Goal: Information Seeking & Learning: Stay updated

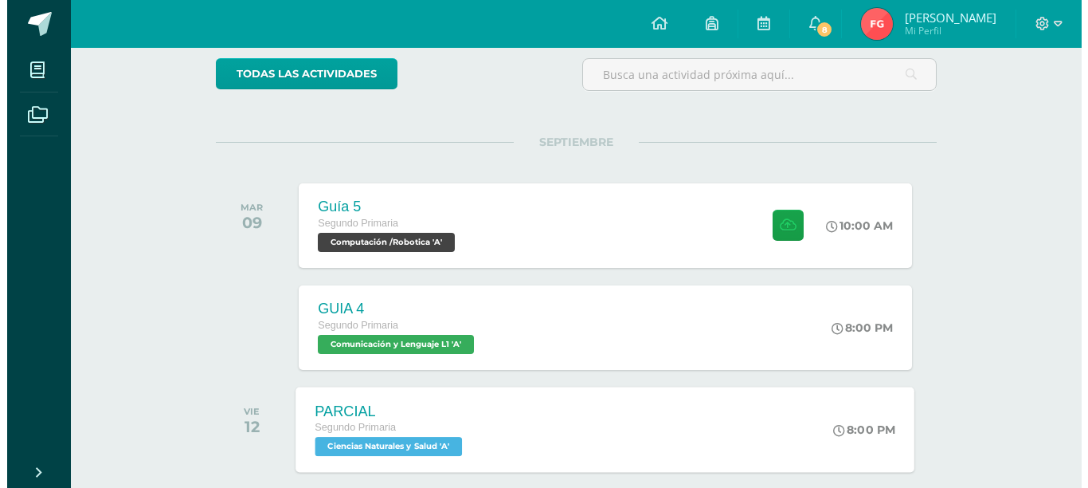
scroll to position [159, 0]
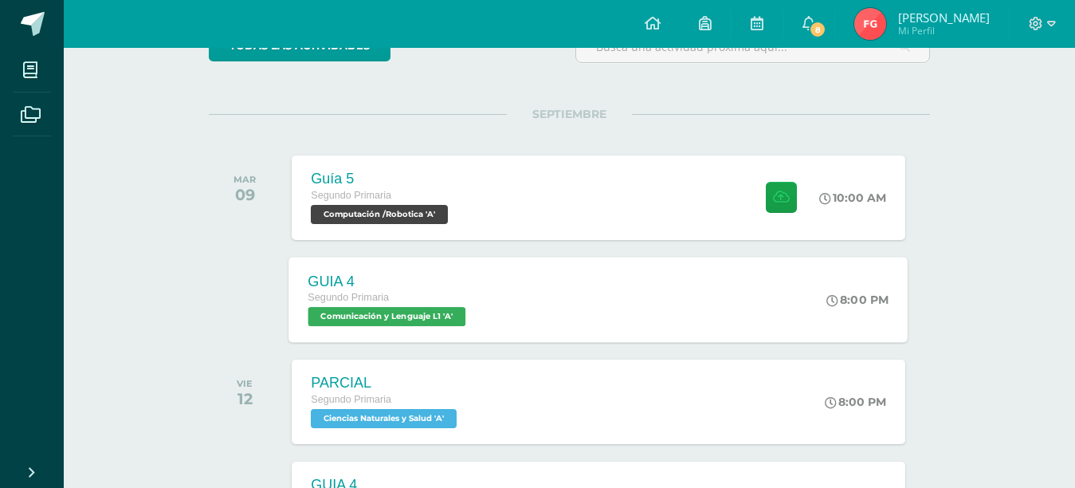
click at [422, 321] on span "Comunicación y Lenguaje L1 'A'" at bounding box center [387, 316] width 158 height 19
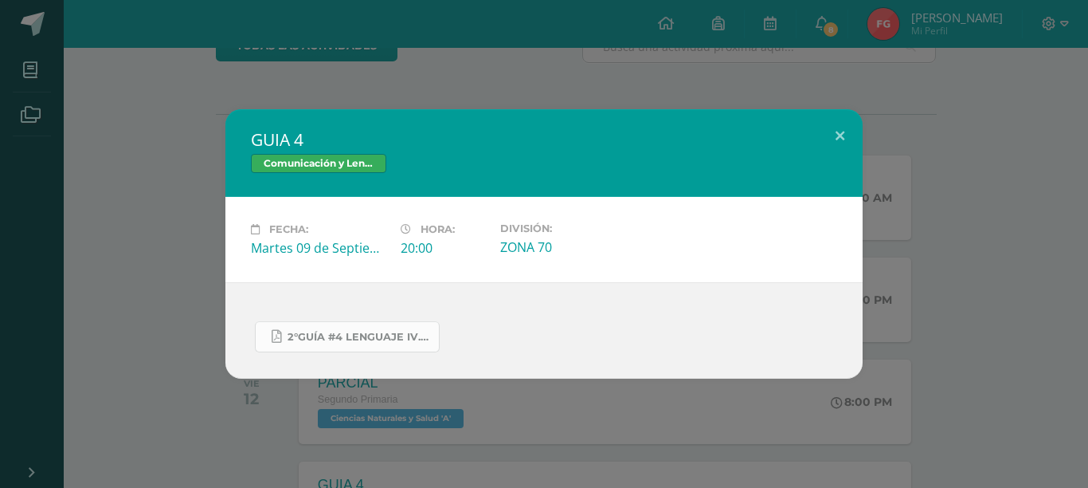
click at [395, 331] on span "2°GUÍA #4 LENGUAJE IV.pdf" at bounding box center [359, 337] width 143 height 13
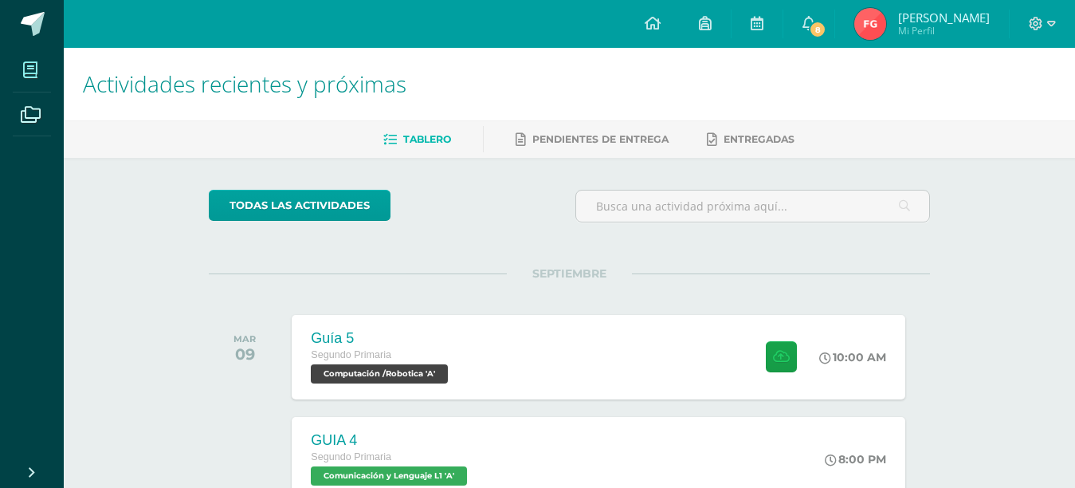
click at [30, 62] on icon at bounding box center [30, 70] width 14 height 16
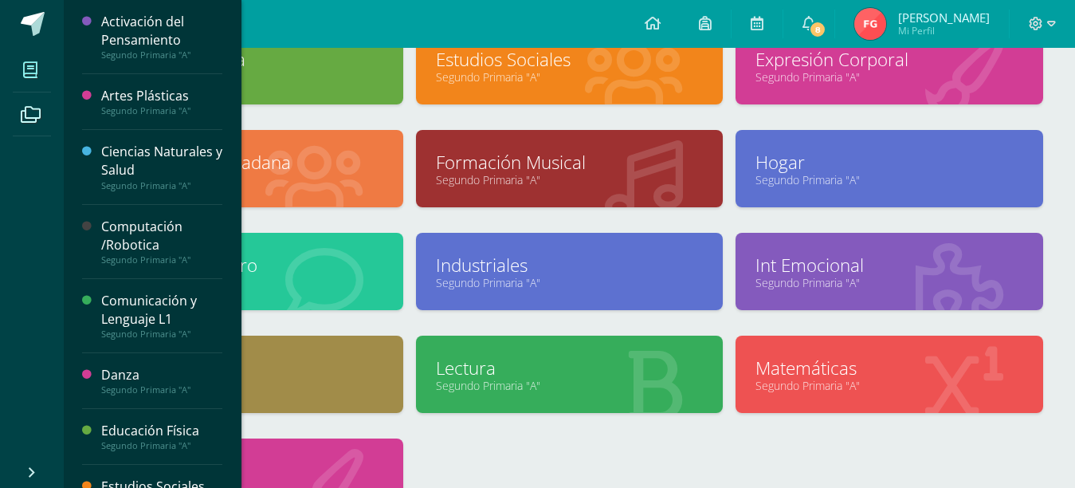
scroll to position [359, 0]
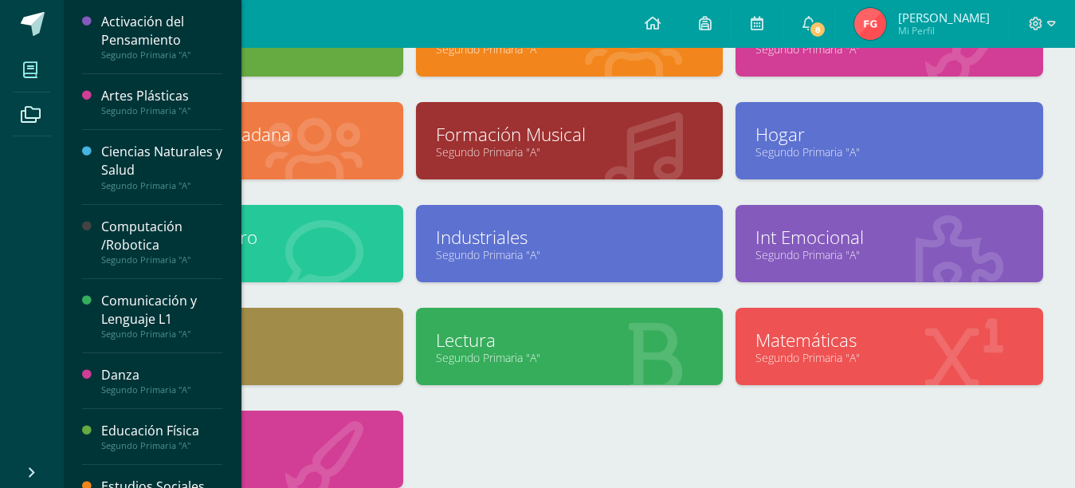
click at [806, 339] on link "Matemáticas" at bounding box center [889, 339] width 268 height 25
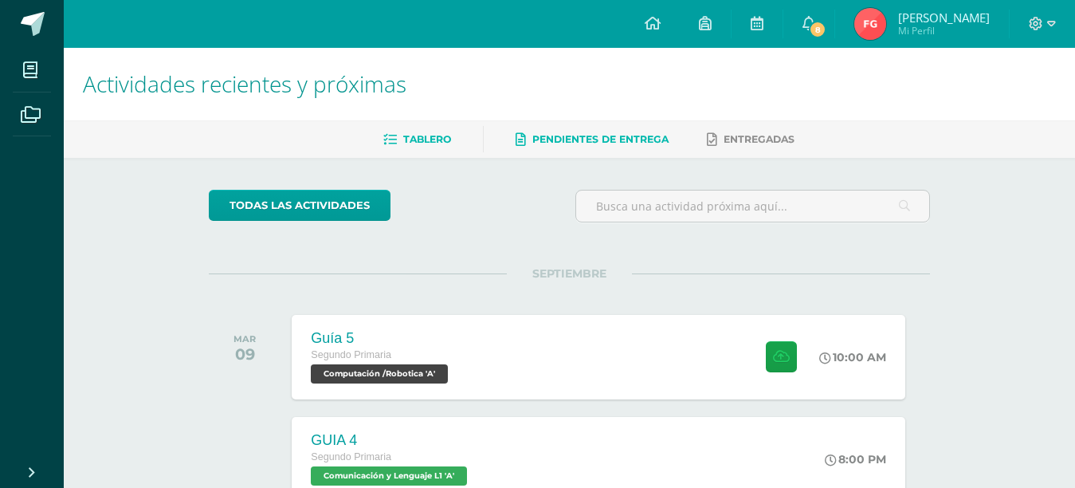
click at [655, 137] on span "Pendientes de entrega" at bounding box center [600, 139] width 136 height 12
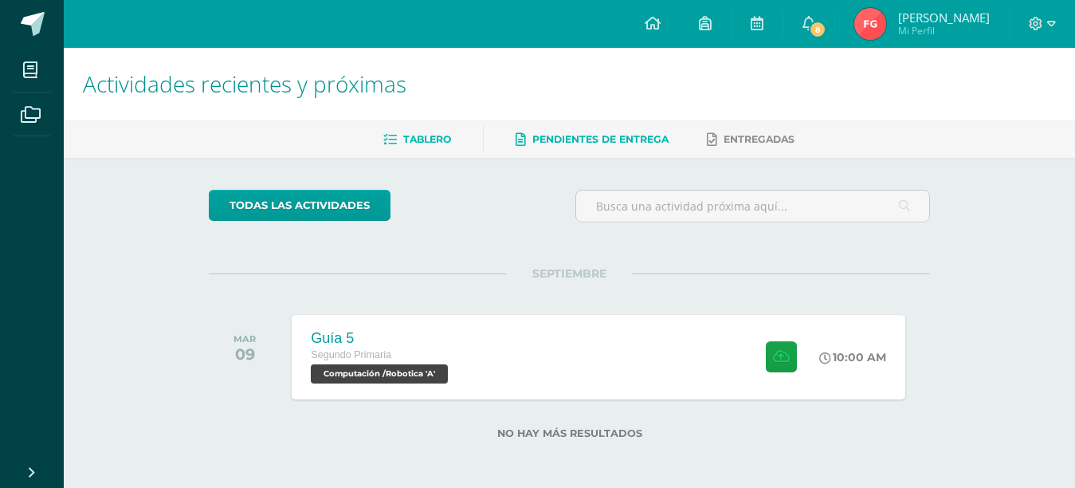
click at [421, 147] on link "Tablero" at bounding box center [417, 139] width 68 height 25
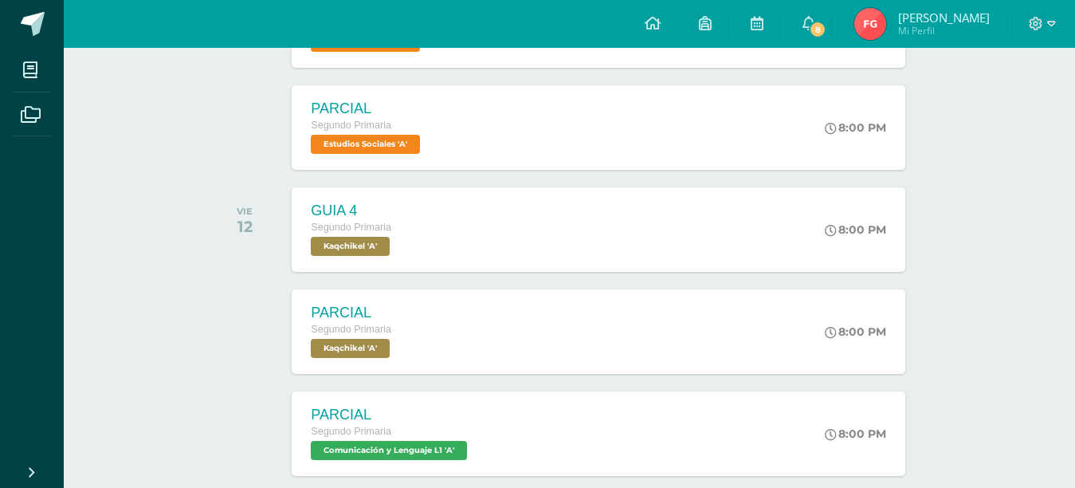
scroll to position [818, 0]
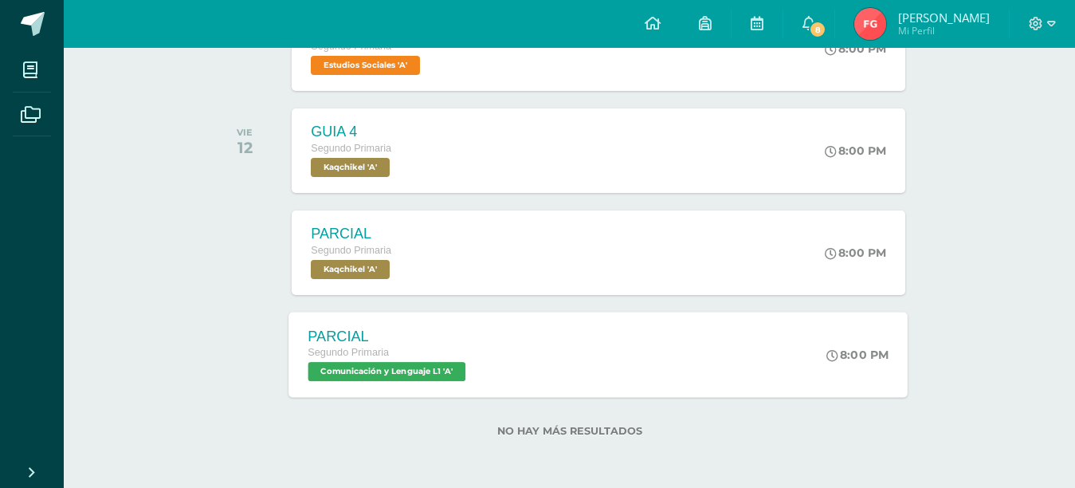
click at [467, 350] on div "Segundo Primaria" at bounding box center [389, 353] width 162 height 18
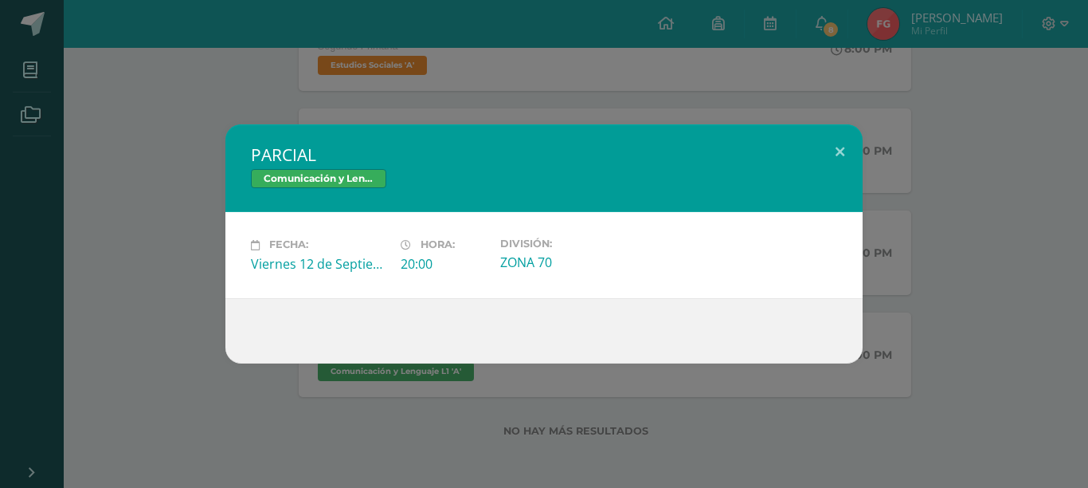
click at [294, 331] on div at bounding box center [544, 330] width 586 height 13
click at [823, 147] on button at bounding box center [839, 151] width 45 height 54
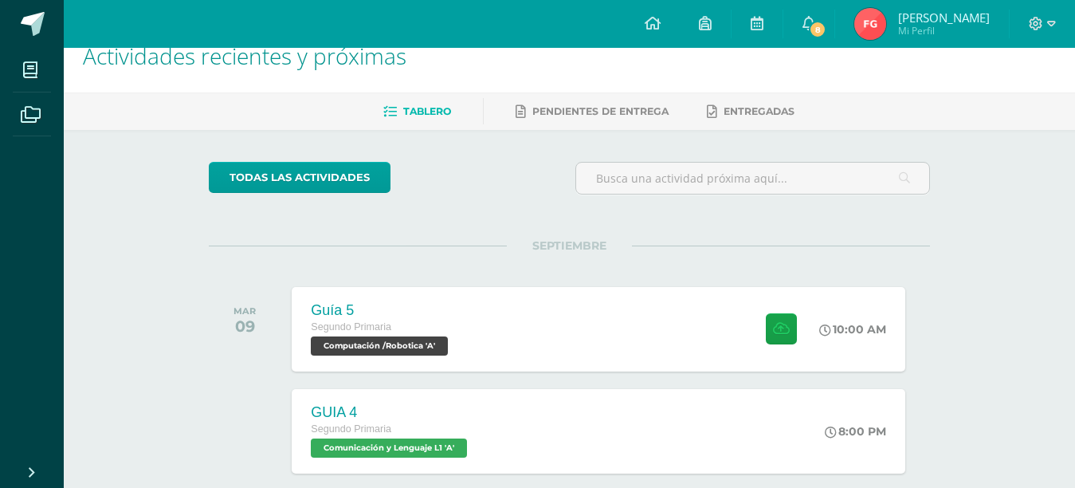
scroll to position [0, 0]
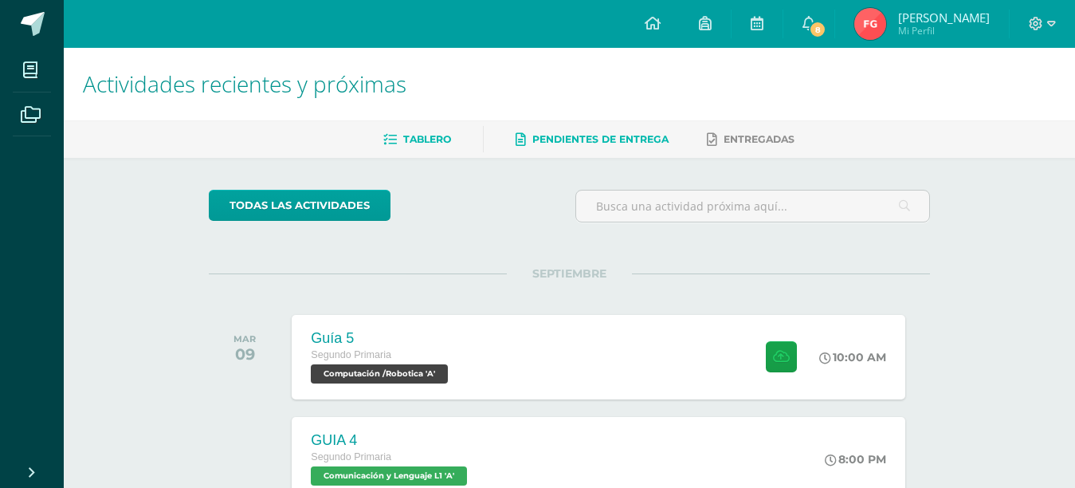
click at [562, 144] on span "Pendientes de entrega" at bounding box center [600, 139] width 136 height 12
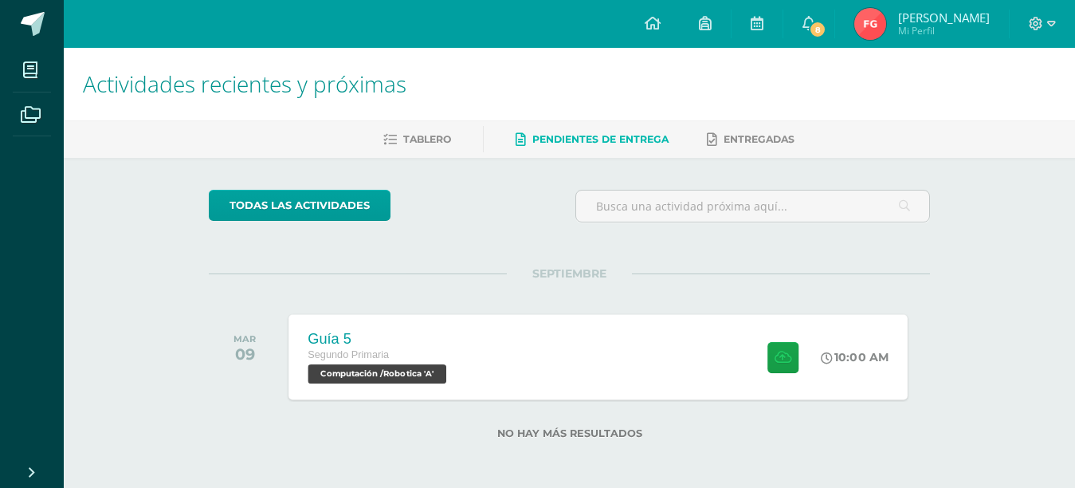
click at [479, 369] on div "Guía 5 Segundo Primaria Computación /Robotica 'A' 10:00 AM Guía 5 Computación /…" at bounding box center [598, 356] width 619 height 85
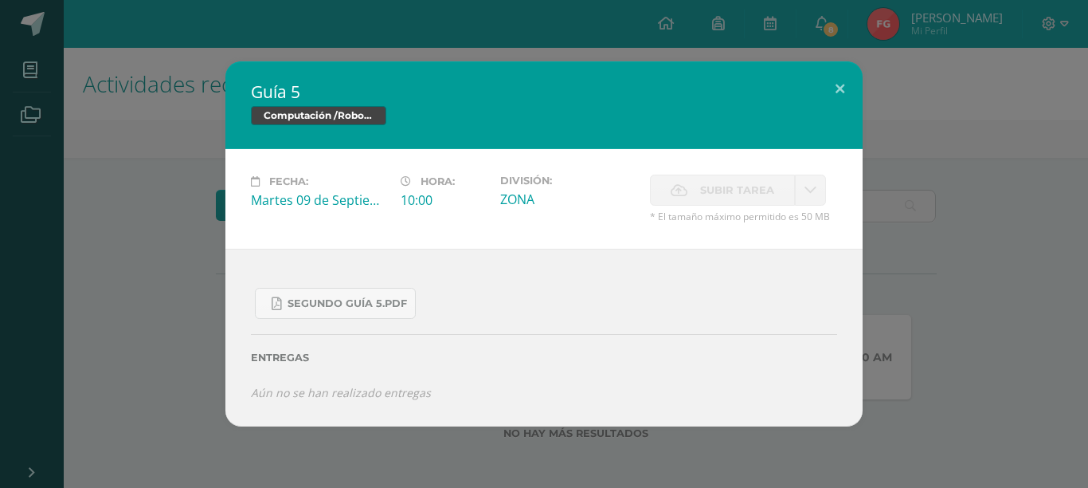
click at [852, 162] on div "Fecha: Martes 09 de Septiembre Hora: 10:00 División: ZONA Subir tarea Cancelar" at bounding box center [543, 199] width 637 height 100
click at [852, 129] on div "Guía 5 Computación /Robotica" at bounding box center [543, 105] width 637 height 88
click at [834, 84] on button at bounding box center [839, 88] width 45 height 54
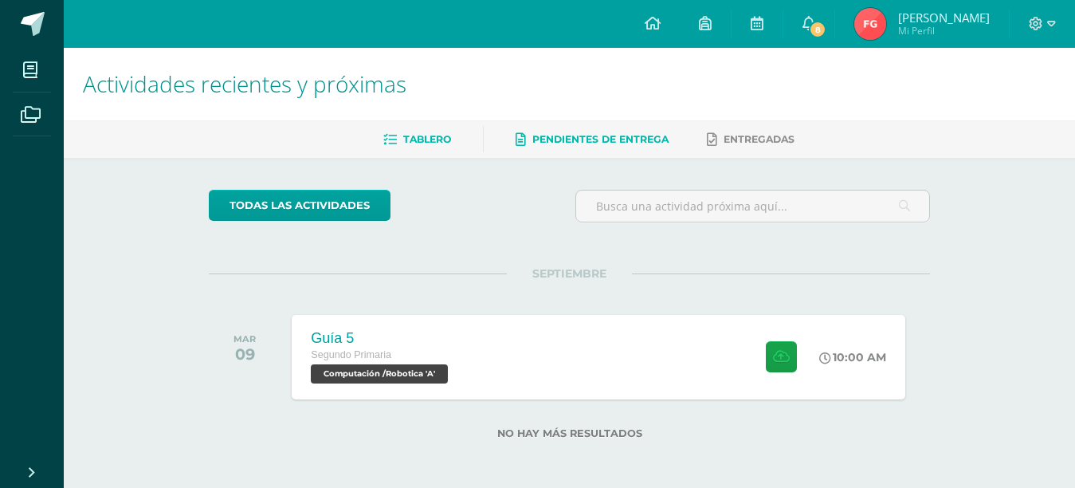
click at [418, 143] on span "Tablero" at bounding box center [427, 139] width 48 height 12
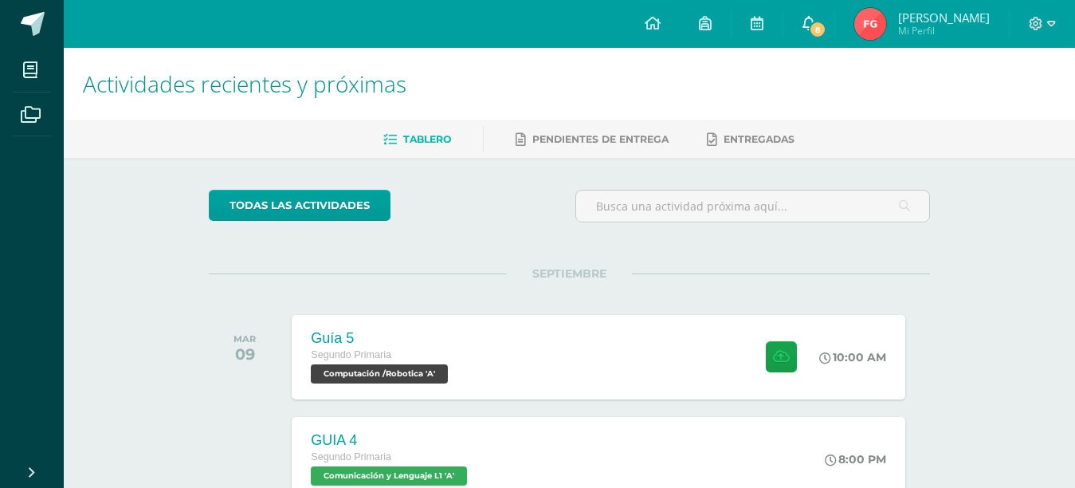
click at [802, 22] on icon at bounding box center [808, 23] width 13 height 14
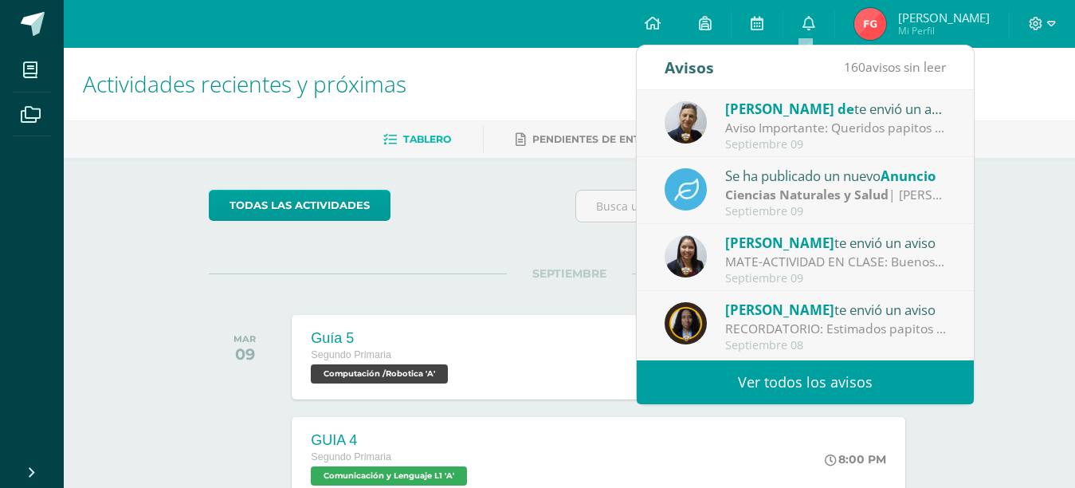
click at [790, 275] on div "Septiembre 09" at bounding box center [835, 279] width 221 height 14
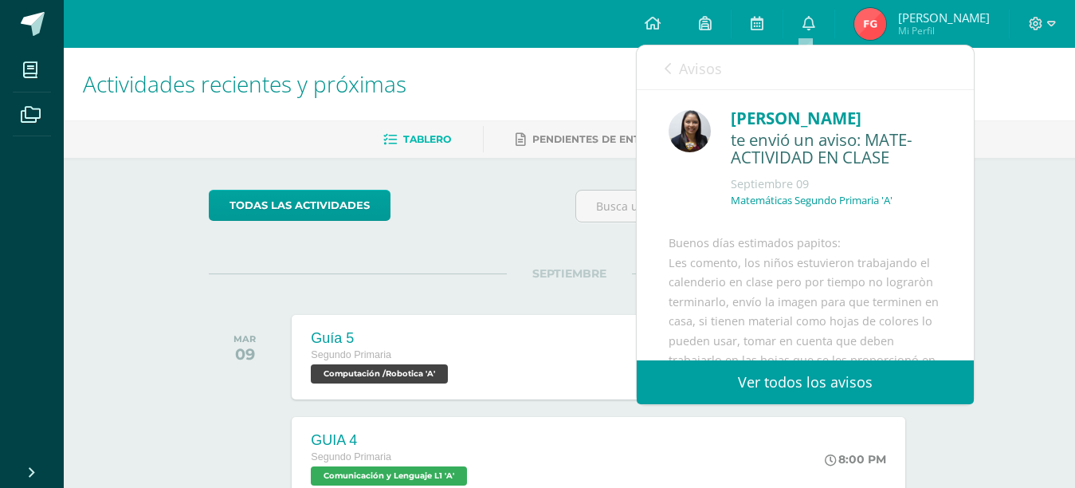
drag, startPoint x: 842, startPoint y: 306, endPoint x: 829, endPoint y: 261, distance: 47.4
click at [829, 261] on div "Buenos días estimados papitos: Les comento, los niños estuvieron trabajando el …" at bounding box center [804, 443] width 273 height 421
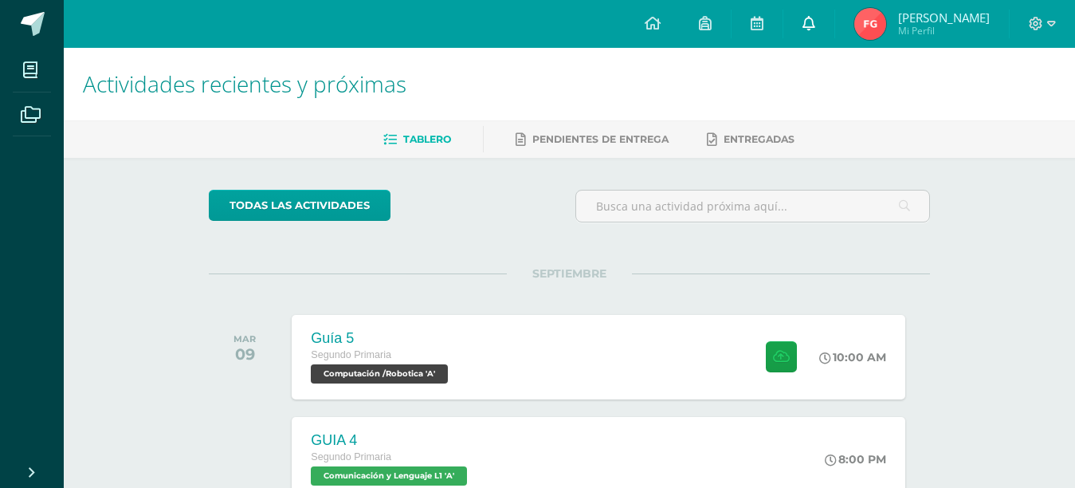
click at [817, 35] on link "0" at bounding box center [808, 24] width 51 height 48
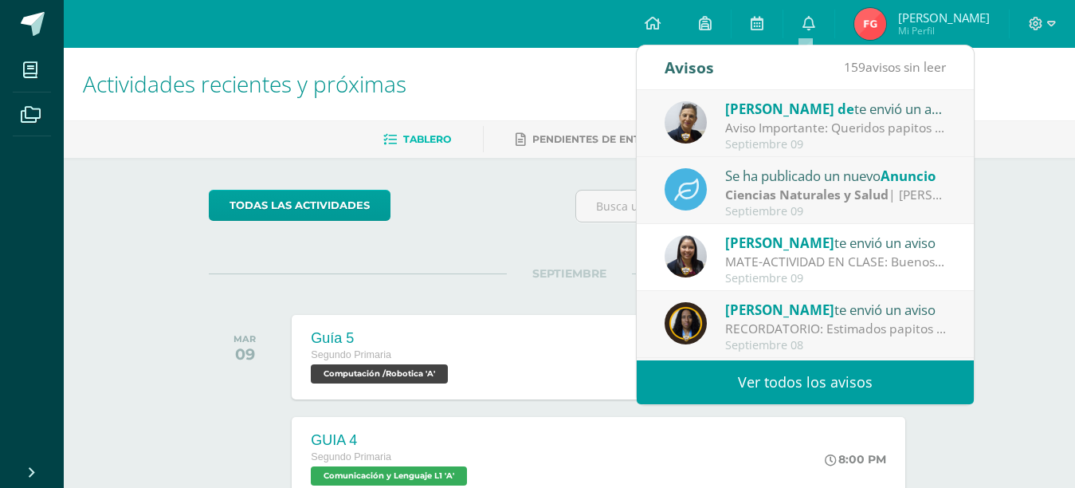
click at [774, 261] on div "MATE-ACTIVIDAD EN CLASE: Buenos días estimados papitos: Les comento, los niños …" at bounding box center [835, 262] width 221 height 18
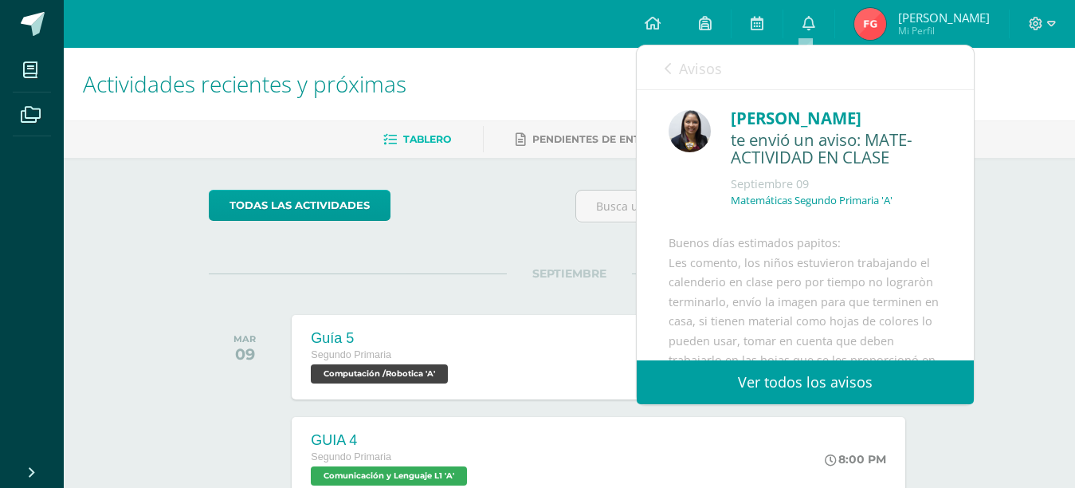
click at [791, 378] on link "Ver todos los avisos" at bounding box center [805, 382] width 337 height 44
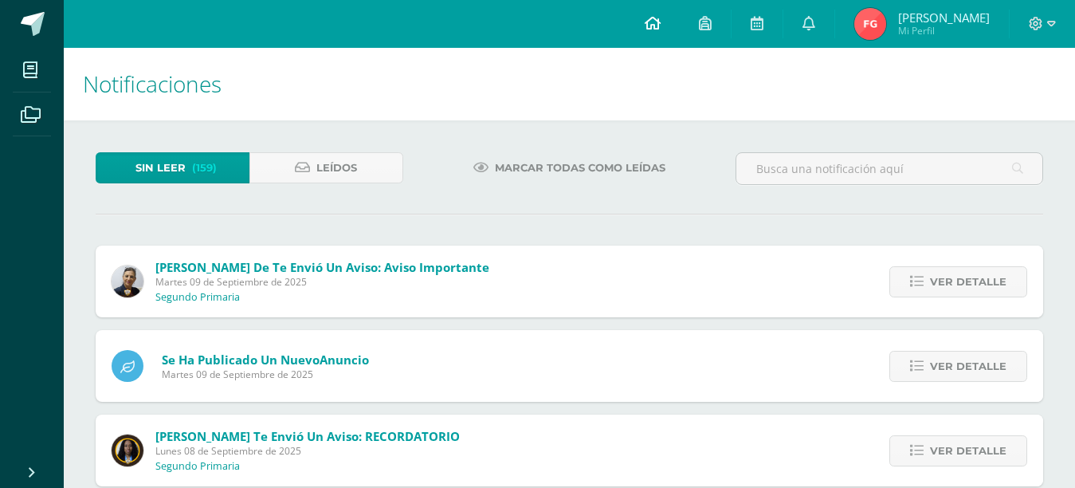
click at [665, 14] on link at bounding box center [652, 24] width 54 height 48
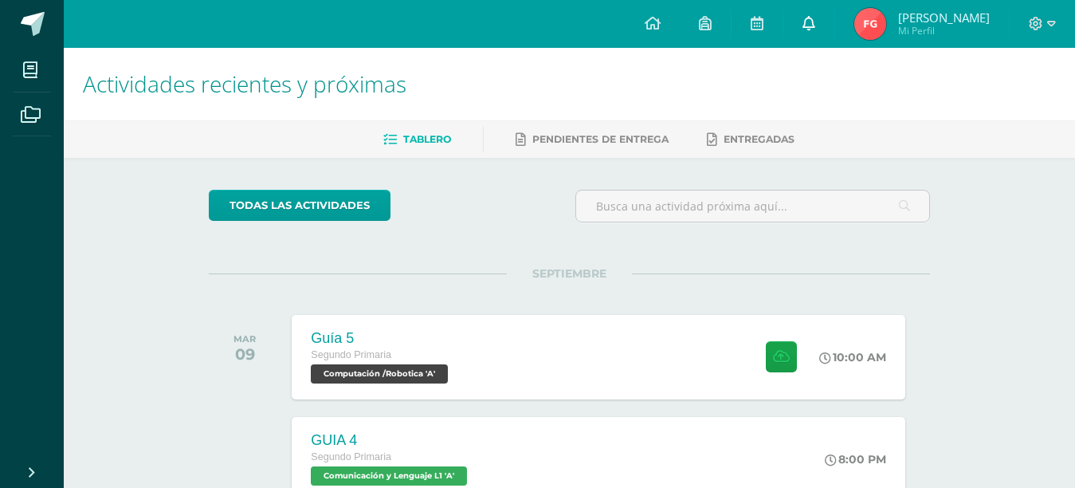
click at [803, 7] on link at bounding box center [808, 24] width 51 height 48
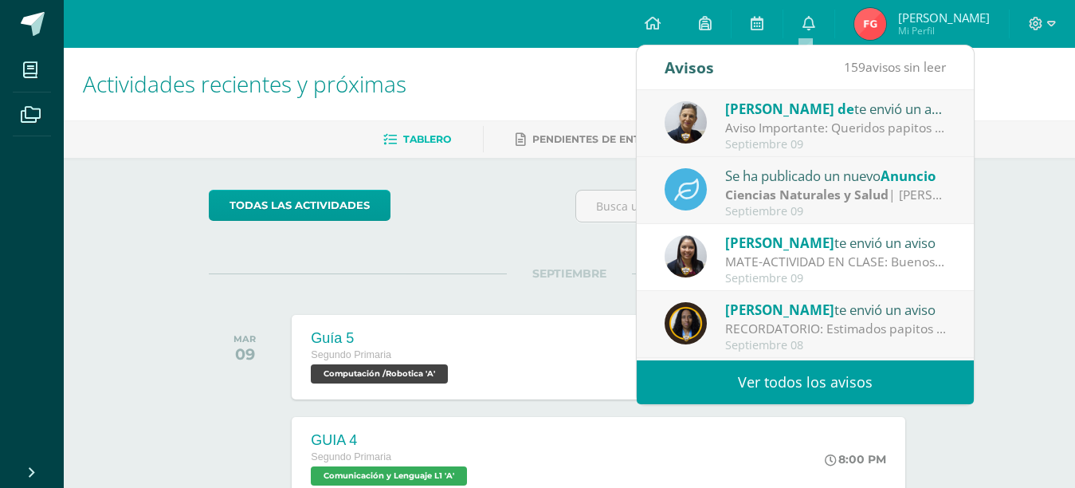
click at [845, 262] on div "MATE-ACTIVIDAD EN CLASE: Buenos días estimados papitos: Les comento, los niños …" at bounding box center [835, 262] width 221 height 18
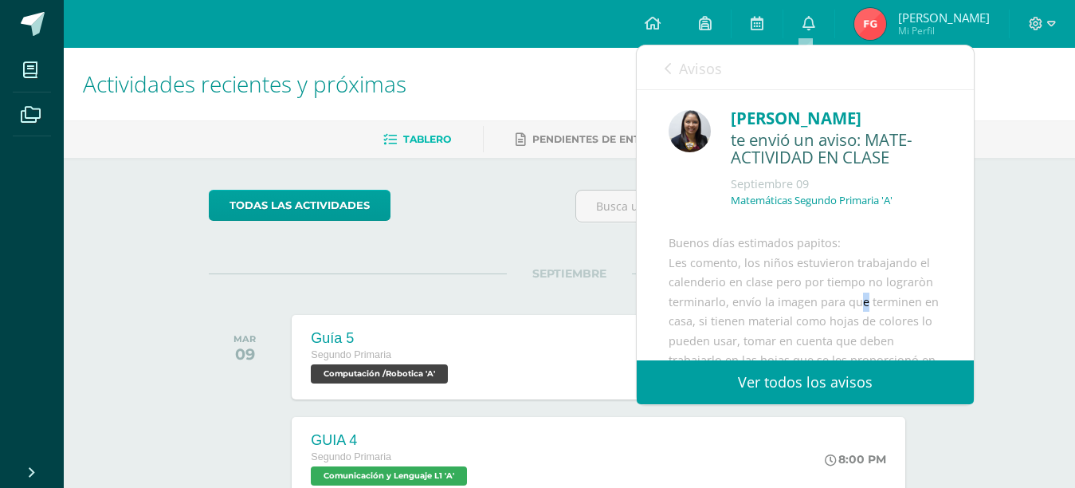
click at [868, 320] on div "Buenos días estimados papitos: Les comento, los niños estuvieron trabajando el …" at bounding box center [804, 443] width 273 height 421
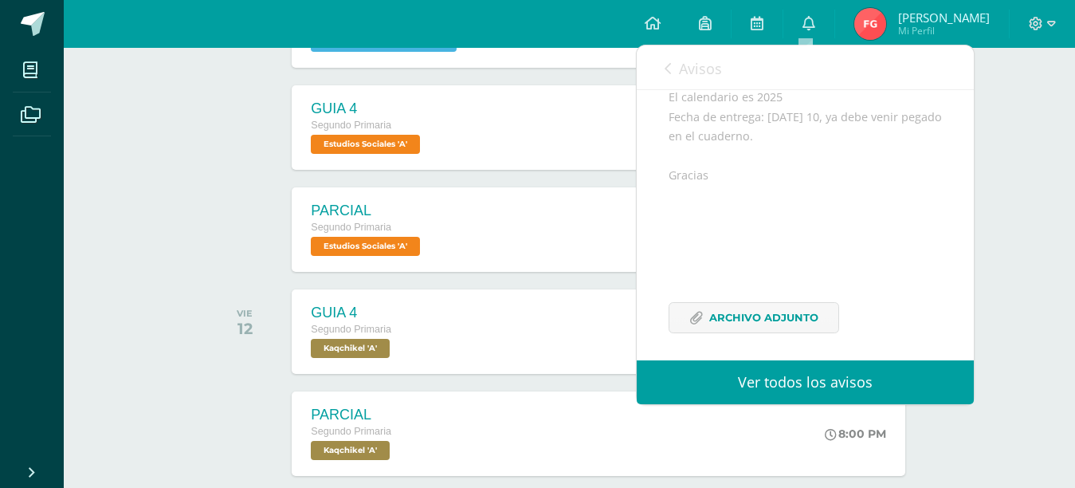
scroll to position [334, 0]
click at [778, 323] on span "Archivo Adjunto" at bounding box center [763, 308] width 109 height 29
